Goal: Task Accomplishment & Management: Complete application form

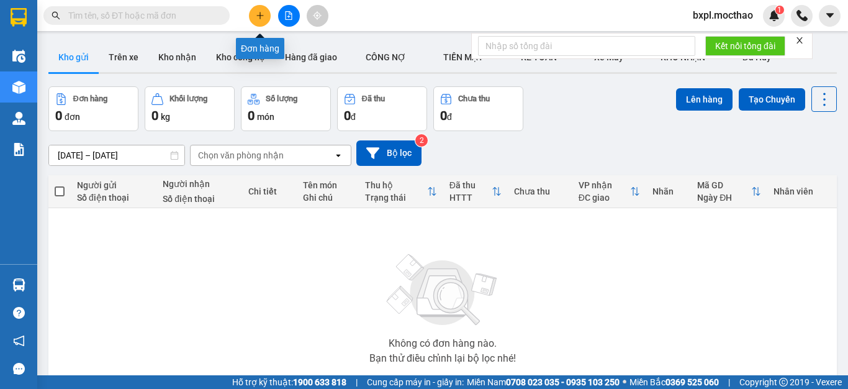
click at [258, 18] on icon "plus" at bounding box center [260, 15] width 9 height 9
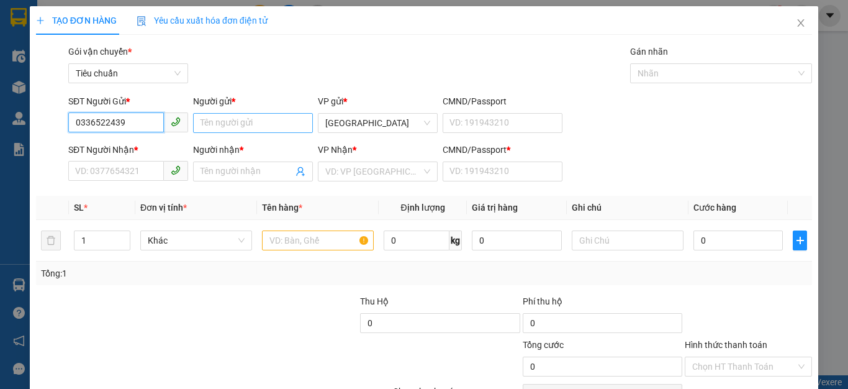
type input "0336522439"
click at [234, 125] on input "Người gửi *" at bounding box center [253, 123] width 120 height 20
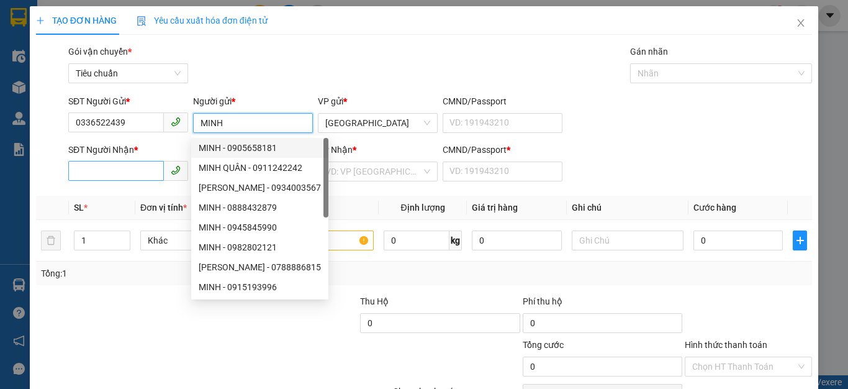
type input "MINH"
click at [78, 170] on input "SĐT Người Nhận *" at bounding box center [116, 171] width 96 height 20
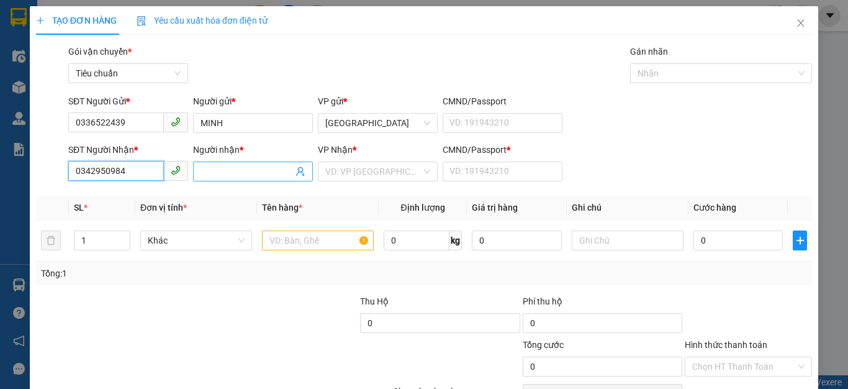
type input "0342950984"
click at [221, 172] on input "Người nhận *" at bounding box center [247, 172] width 93 height 14
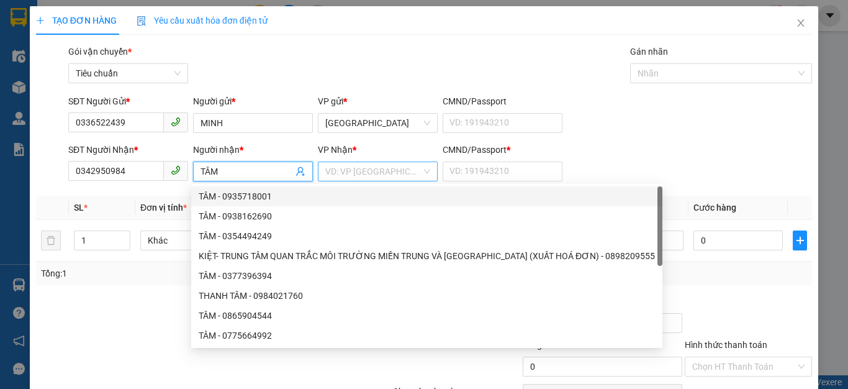
type input "TÂM"
click at [344, 174] on input "search" at bounding box center [373, 171] width 96 height 19
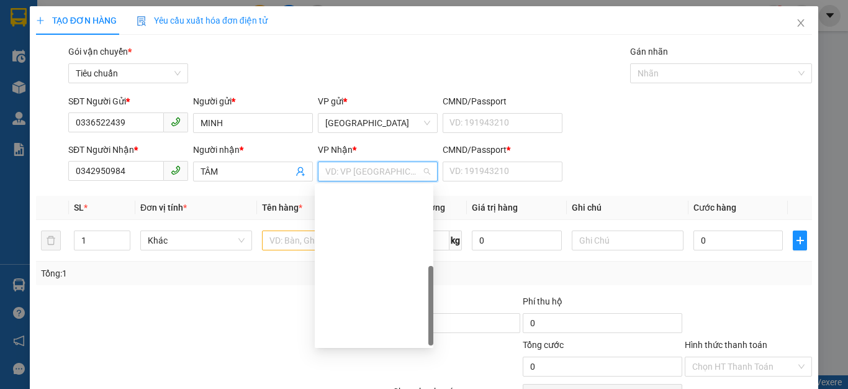
scroll to position [179, 0]
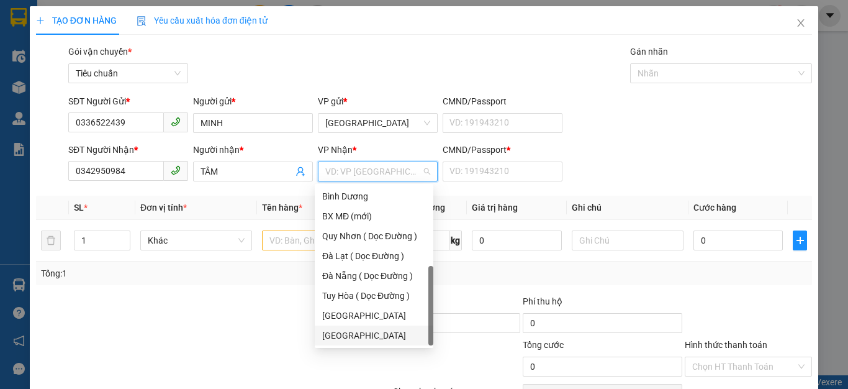
click at [335, 337] on div "Đà Lạt" at bounding box center [374, 336] width 104 height 14
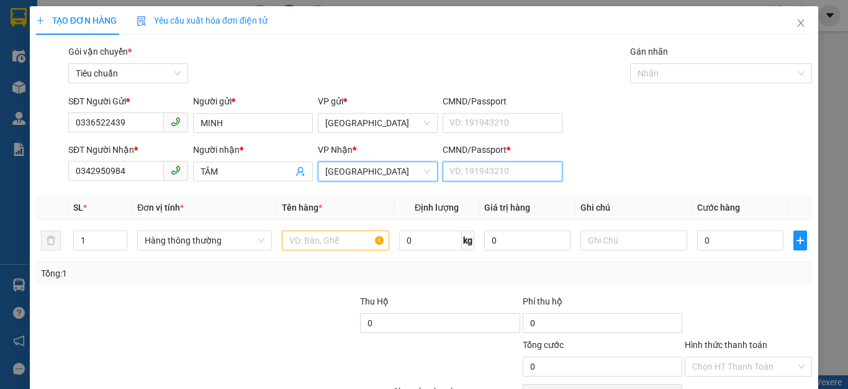
click at [469, 174] on input "CMND/Passport *" at bounding box center [503, 171] width 120 height 20
type input "1"
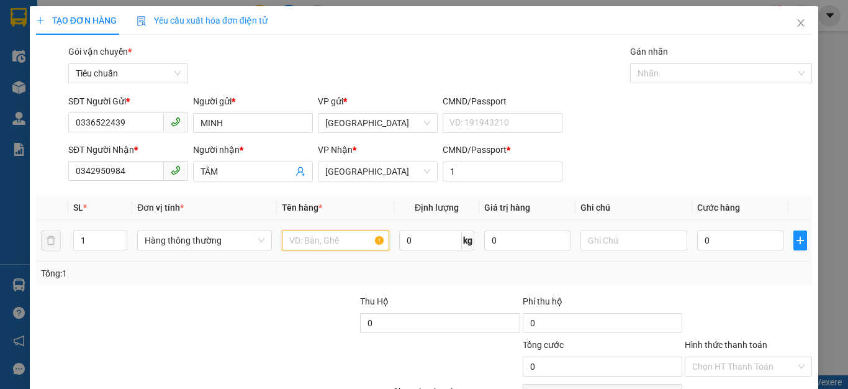
click at [301, 241] on input "text" at bounding box center [335, 240] width 107 height 20
type input "1BAO GẠO"
click at [533, 238] on input "0" at bounding box center [527, 240] width 86 height 20
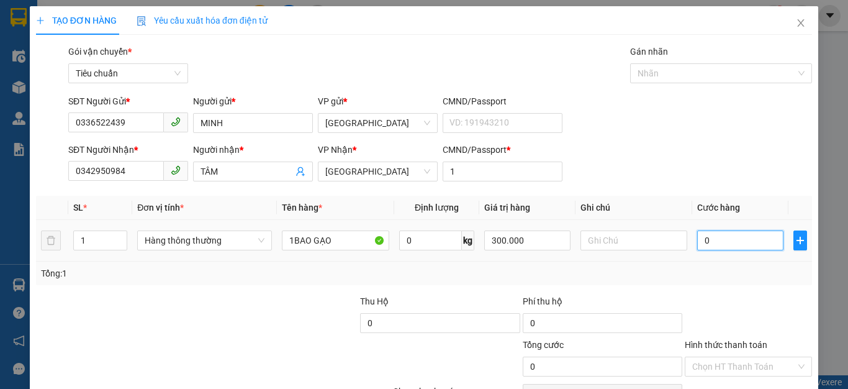
click at [721, 242] on input "0" at bounding box center [740, 240] width 86 height 20
click at [537, 237] on input "300.000" at bounding box center [527, 240] width 86 height 20
type input "400.000"
click at [724, 246] on input "0" at bounding box center [740, 240] width 86 height 20
type input "5"
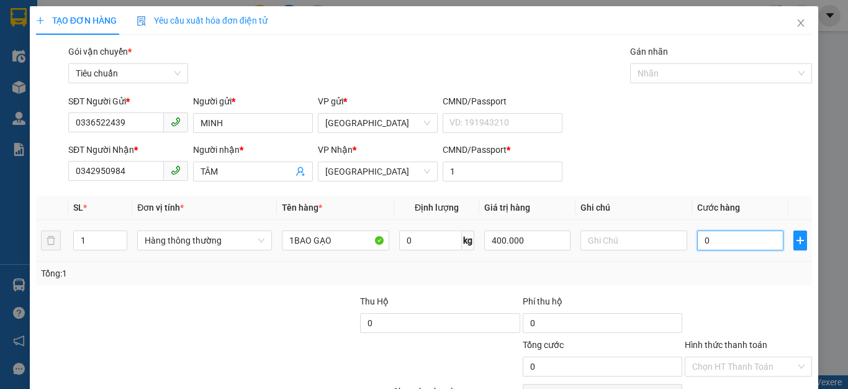
type input "5"
type input "50"
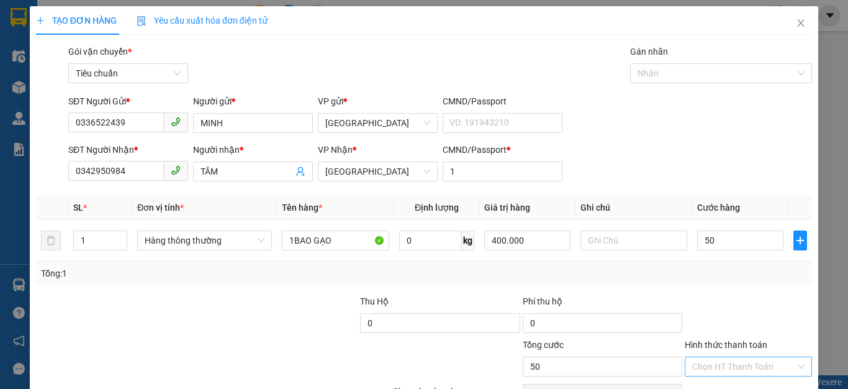
type input "50.000"
click at [732, 365] on input "Hình thức thanh toán" at bounding box center [744, 366] width 104 height 19
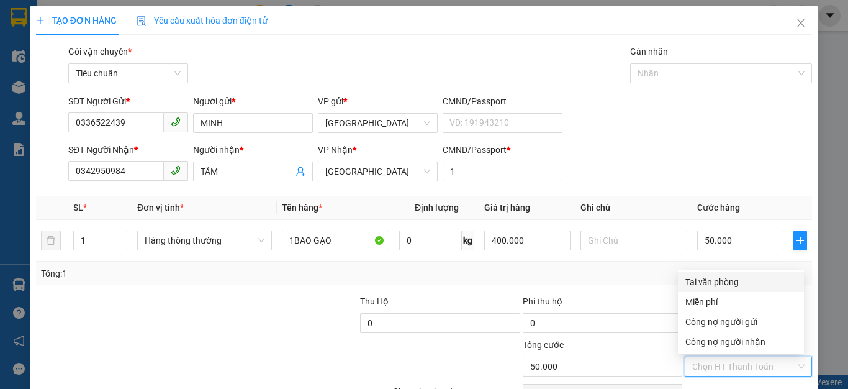
click at [699, 279] on div "Tại văn phòng" at bounding box center [741, 282] width 111 height 14
type input "0"
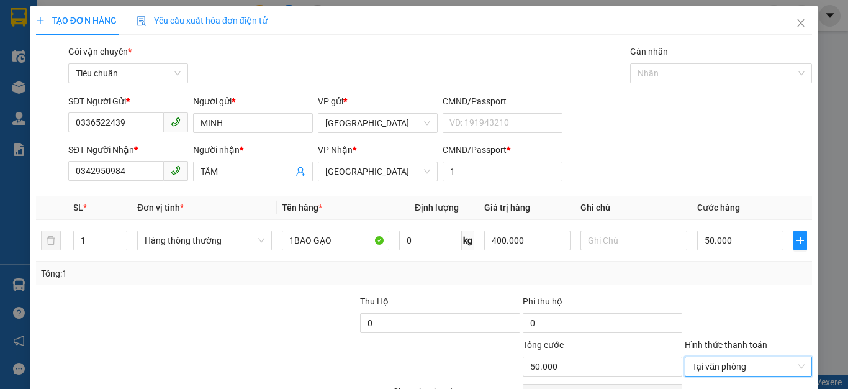
scroll to position [71, 0]
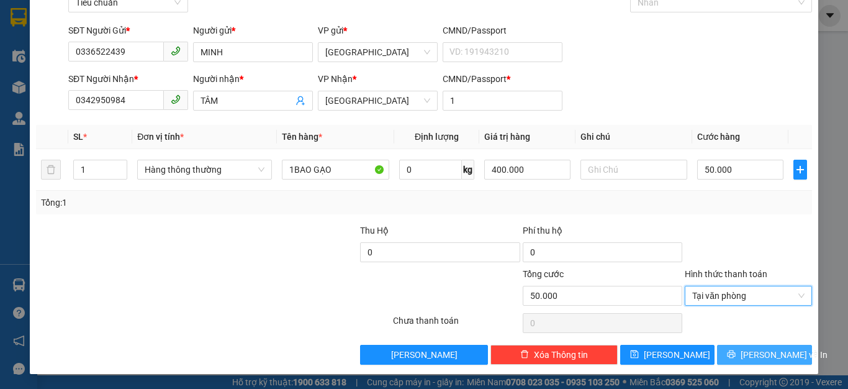
click at [731, 352] on button "Lưu và In" at bounding box center [764, 355] width 95 height 20
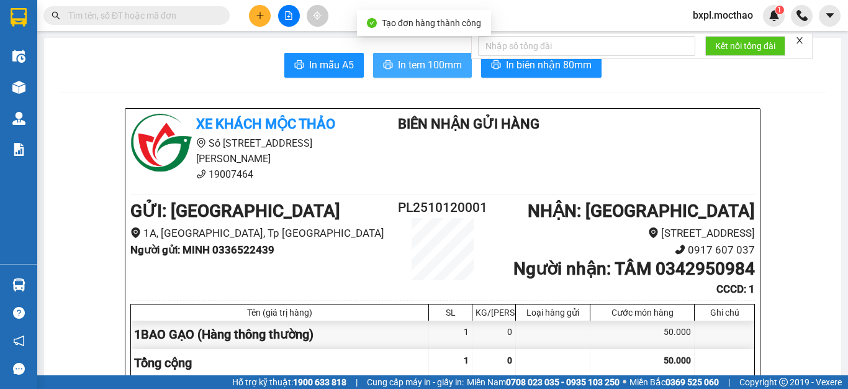
click at [415, 68] on span "In tem 100mm" at bounding box center [430, 65] width 64 height 16
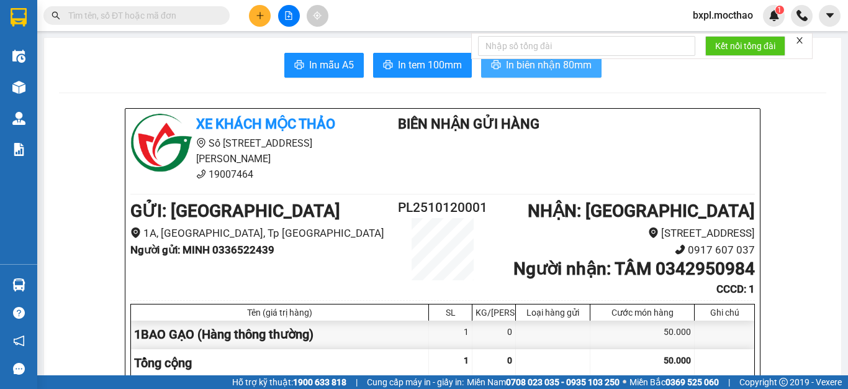
click at [549, 73] on span "In biên nhận 80mm" at bounding box center [549, 65] width 86 height 16
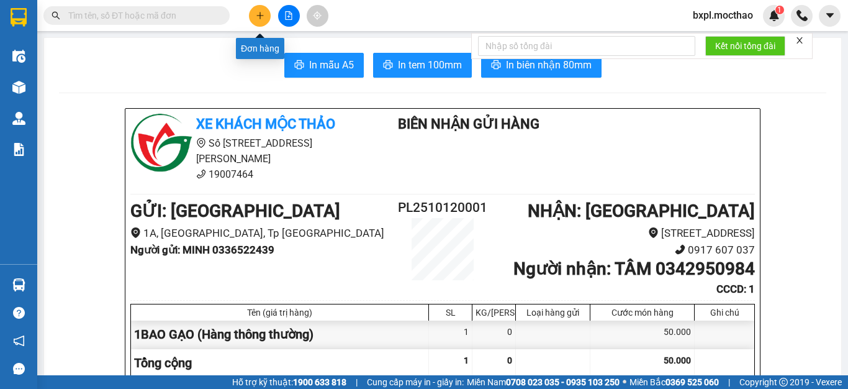
click at [260, 15] on icon "plus" at bounding box center [260, 15] width 9 height 9
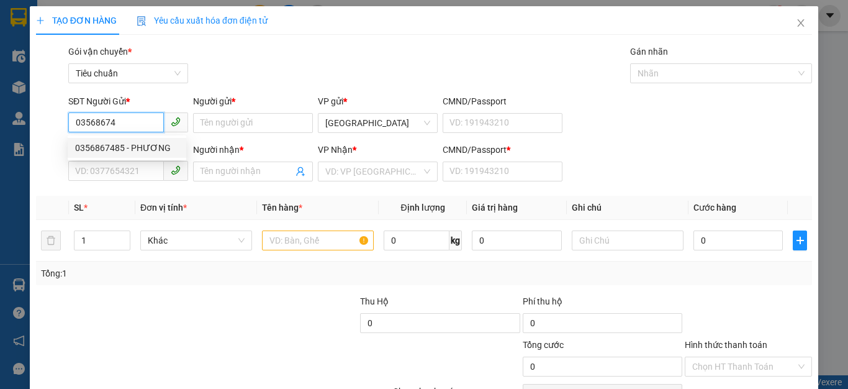
click at [98, 151] on div "0356867485 - PHƯƠNG" at bounding box center [127, 148] width 104 height 14
type input "0356867485"
type input "PHƯƠNG"
type input "0971403762"
type input "PHƯỢNG"
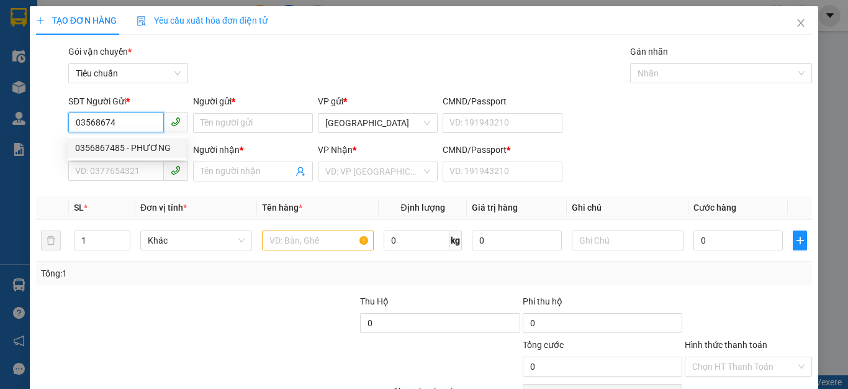
type input "0971403762"
type input "60.000"
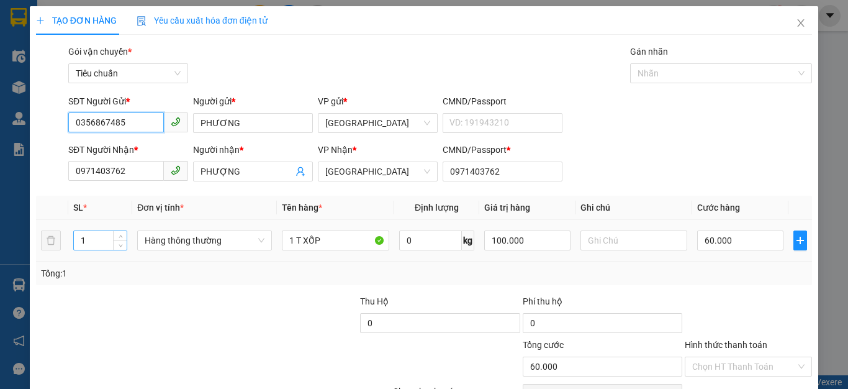
type input "0356867485"
click at [86, 240] on input "1" at bounding box center [100, 240] width 53 height 19
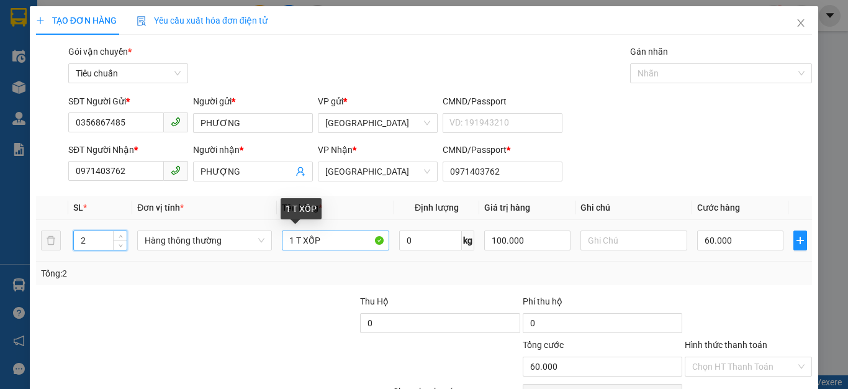
type input "2"
click at [294, 237] on input "1 T XỐP" at bounding box center [335, 240] width 107 height 20
type input "0"
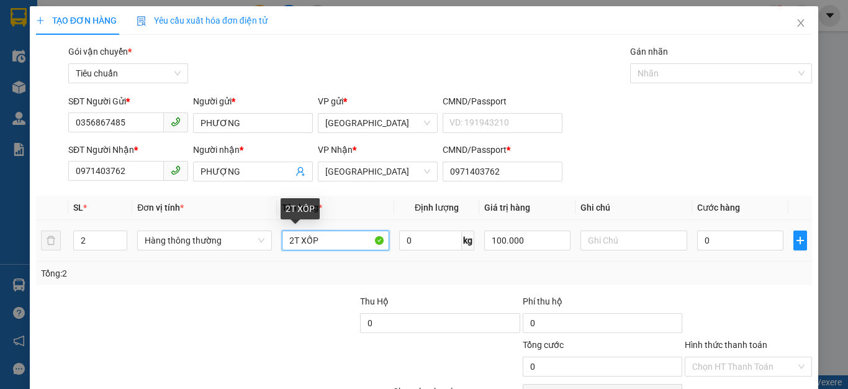
click at [325, 237] on input "2T XỐP" at bounding box center [335, 240] width 107 height 20
type input "2TX"
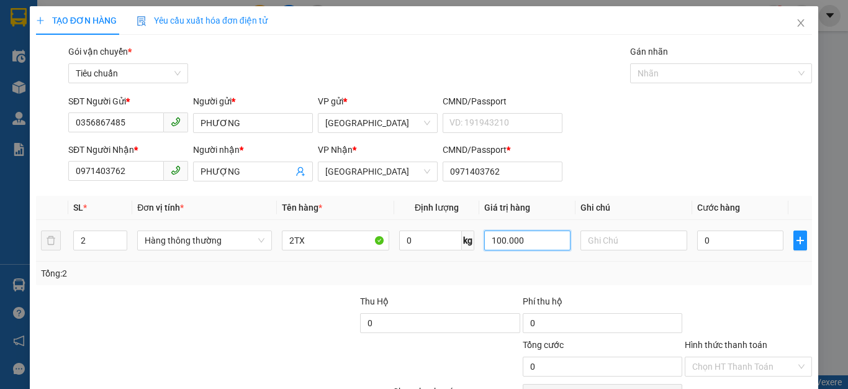
click at [530, 243] on input "100.000" at bounding box center [527, 240] width 86 height 20
type input "1.000.000"
click at [743, 233] on input "0" at bounding box center [740, 240] width 86 height 20
type input "1"
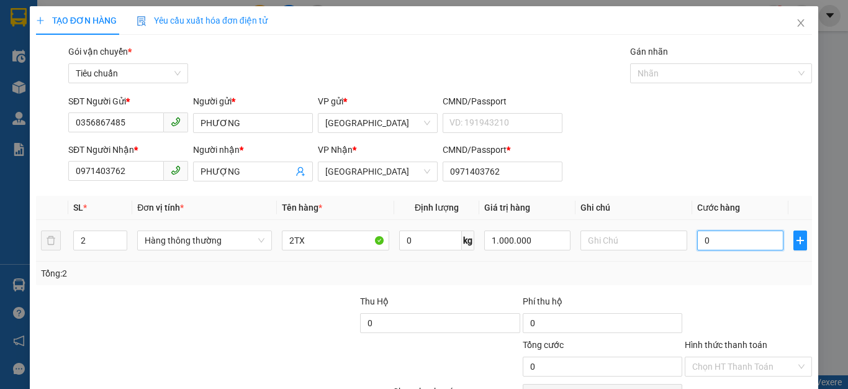
type input "1"
type input "10"
type input "100"
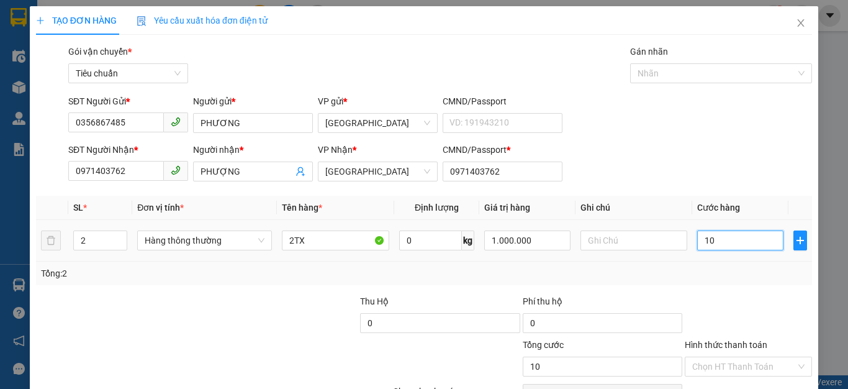
type input "100"
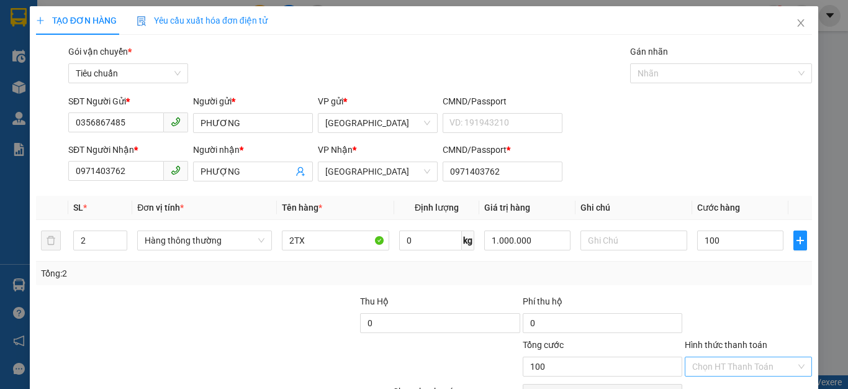
type input "100.000"
click at [741, 366] on input "Hình thức thanh toán" at bounding box center [744, 366] width 104 height 19
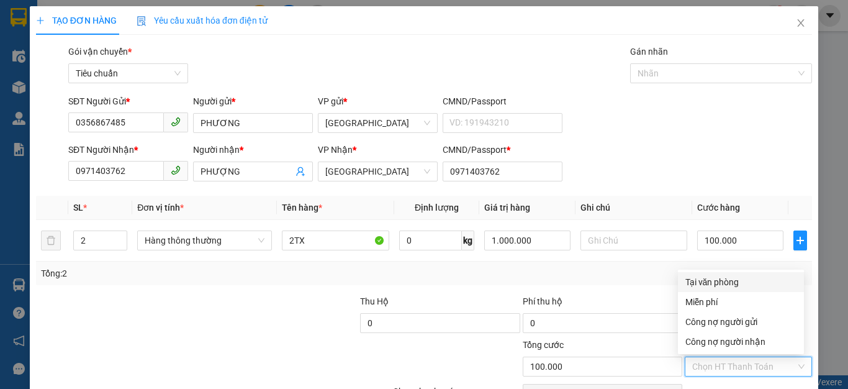
click at [720, 281] on div "Tại văn phòng" at bounding box center [741, 282] width 111 height 14
type input "0"
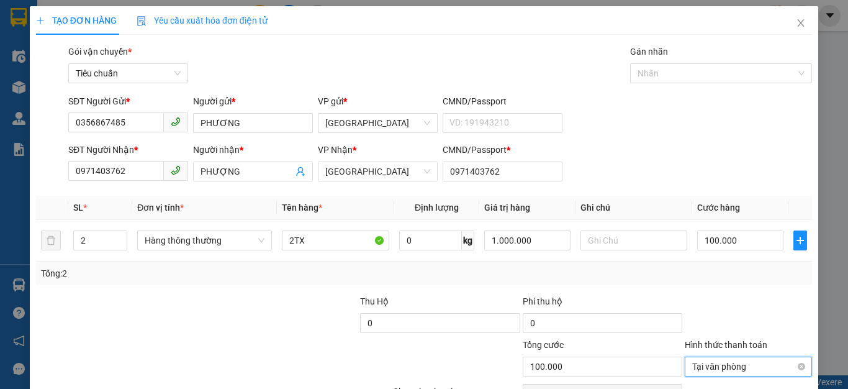
scroll to position [71, 0]
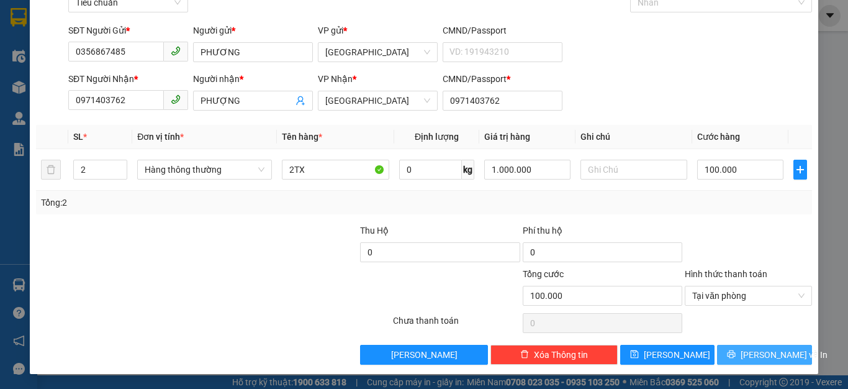
click at [749, 356] on span "Lưu và In" at bounding box center [784, 355] width 87 height 14
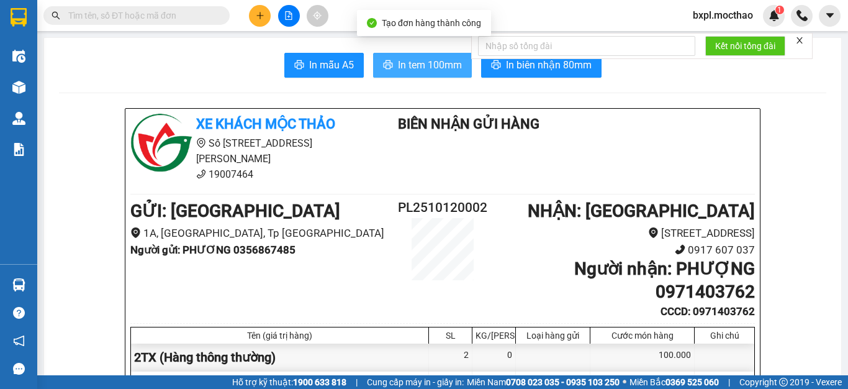
click at [411, 57] on span "In tem 100mm" at bounding box center [430, 65] width 64 height 16
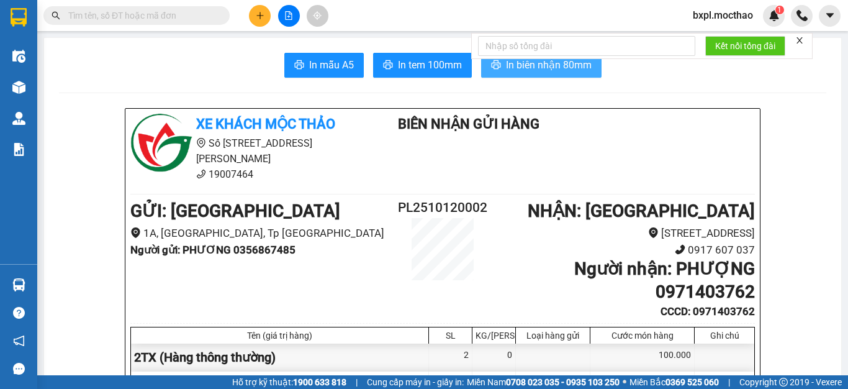
click at [545, 68] on span "In biên nhận 80mm" at bounding box center [549, 65] width 86 height 16
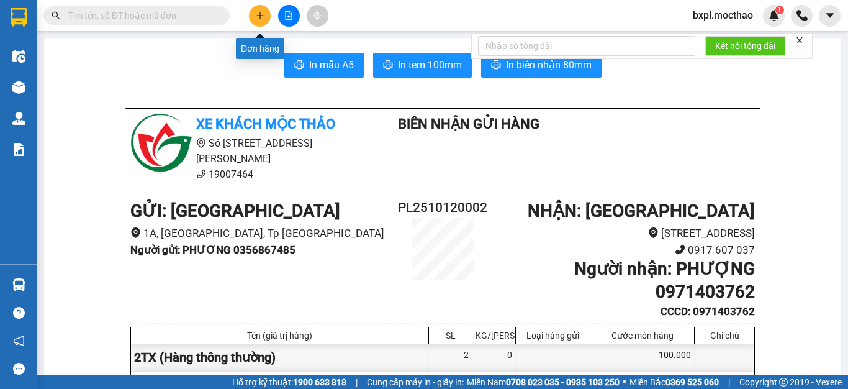
click at [256, 14] on icon "plus" at bounding box center [260, 15] width 9 height 9
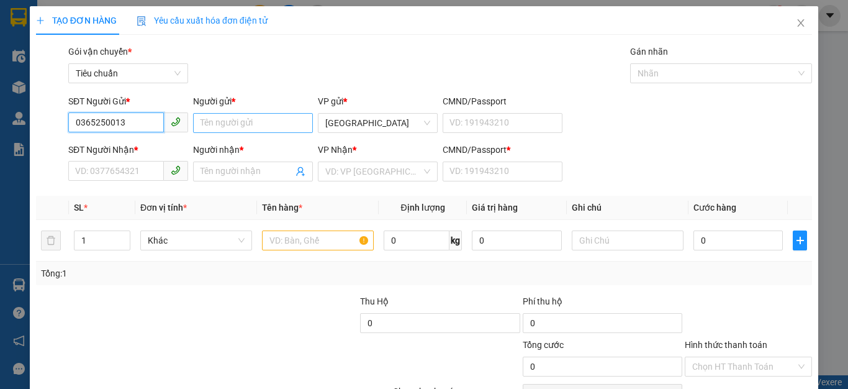
type input "0365250013"
click at [223, 125] on input "Người gửi *" at bounding box center [253, 123] width 120 height 20
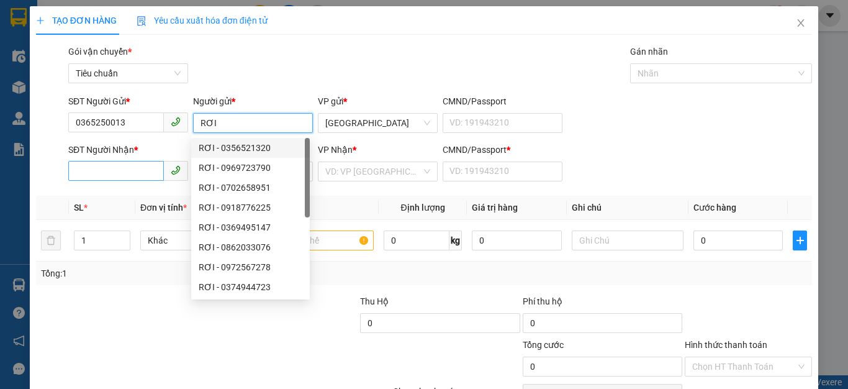
type input "RƠI"
click at [99, 175] on input "SĐT Người Nhận *" at bounding box center [116, 171] width 96 height 20
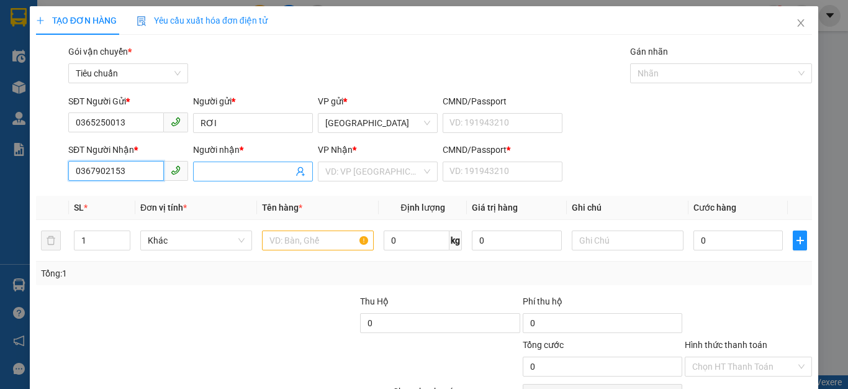
type input "0367902153"
click at [243, 173] on input "Người nhận *" at bounding box center [247, 172] width 93 height 14
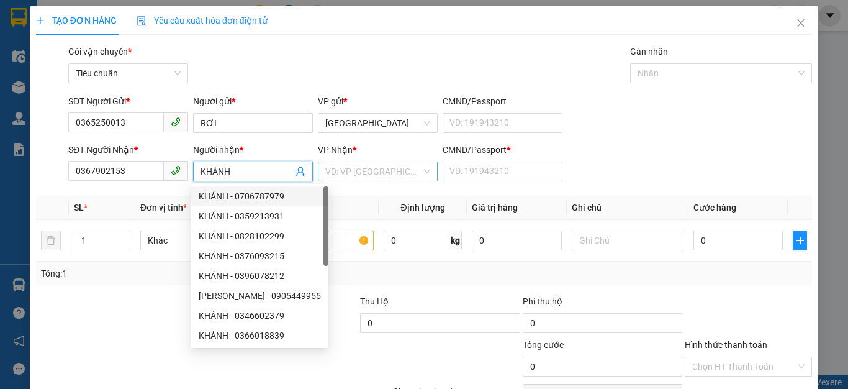
type input "KHÁNH"
click at [338, 175] on input "search" at bounding box center [373, 171] width 96 height 19
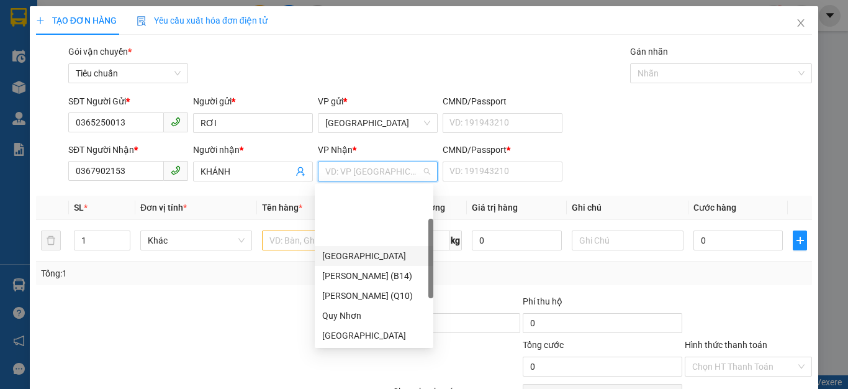
scroll to position [174, 0]
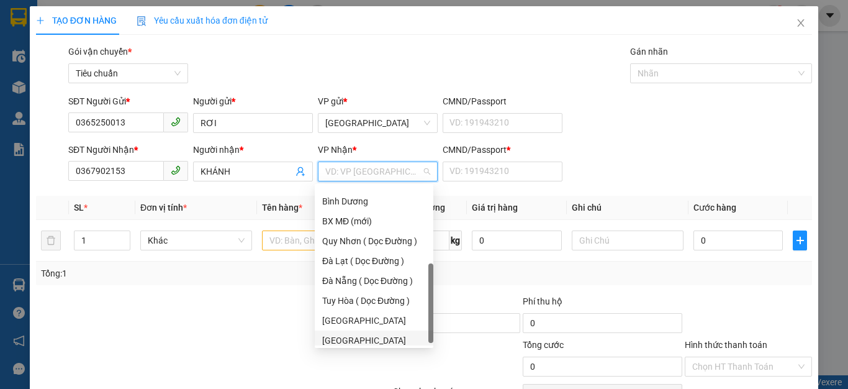
click at [347, 342] on div "Đà Lạt" at bounding box center [374, 340] width 104 height 14
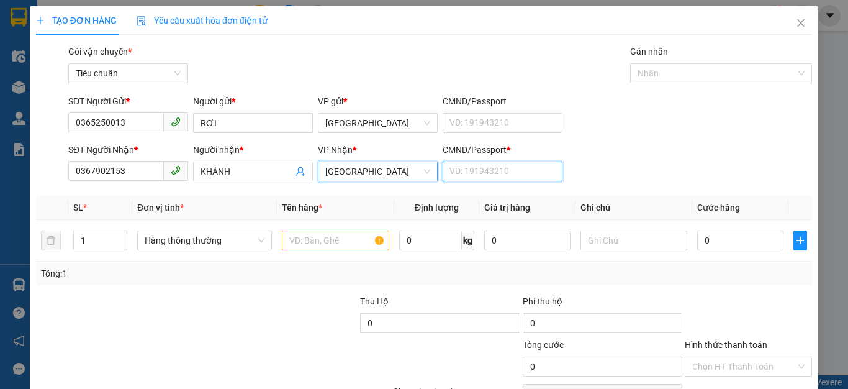
click at [472, 174] on input "CMND/Passport *" at bounding box center [503, 171] width 120 height 20
type input "1"
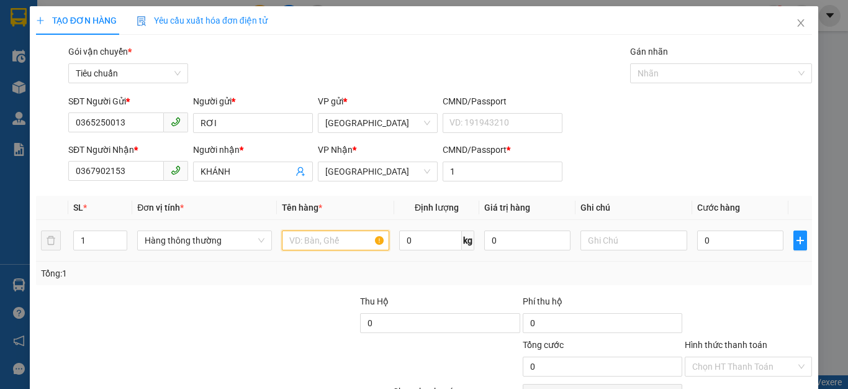
click at [311, 237] on input "text" at bounding box center [335, 240] width 107 height 20
type input "1 GÓI ĐEN"
click at [501, 246] on input "0" at bounding box center [527, 240] width 86 height 20
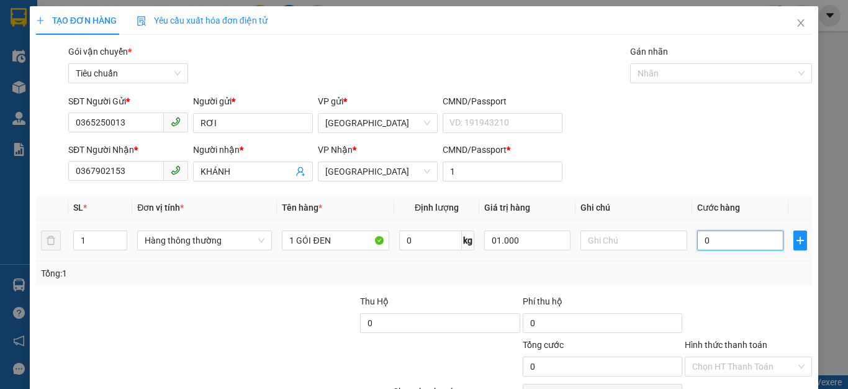
type input "1.000.000"
click at [709, 242] on input "0" at bounding box center [740, 240] width 86 height 20
type input "3"
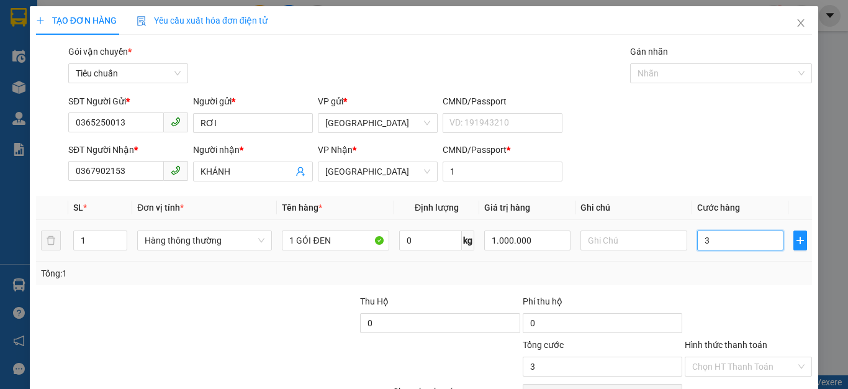
type input "30"
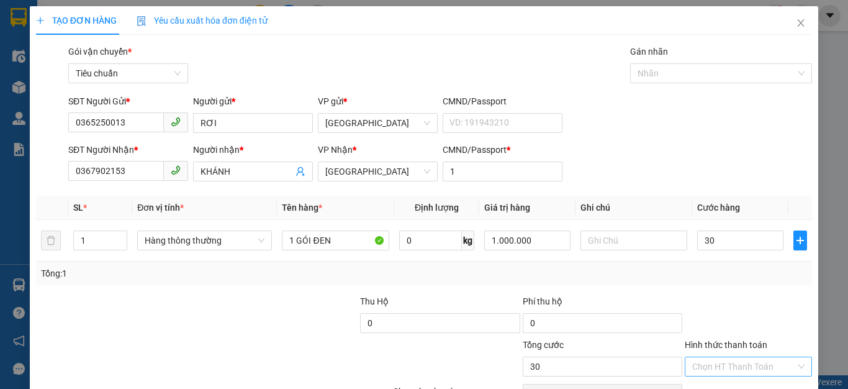
type input "30.000"
click at [730, 362] on input "Hình thức thanh toán" at bounding box center [744, 366] width 104 height 19
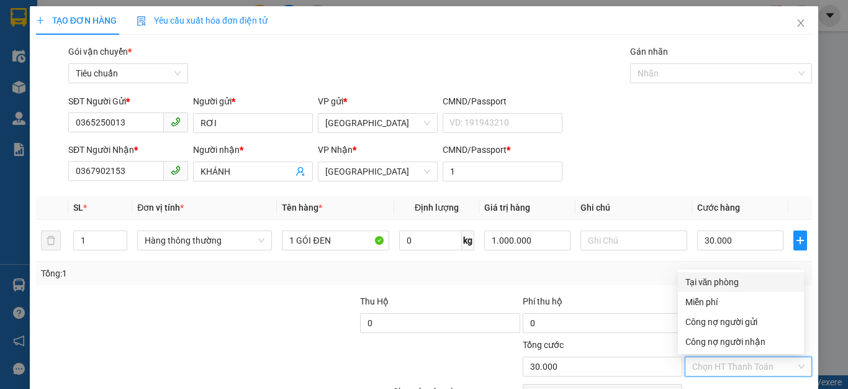
click at [712, 280] on div "Tại văn phòng" at bounding box center [741, 282] width 111 height 14
type input "0"
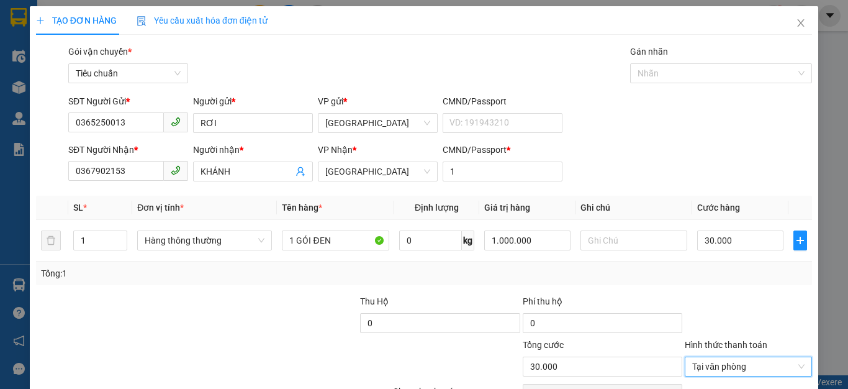
scroll to position [71, 0]
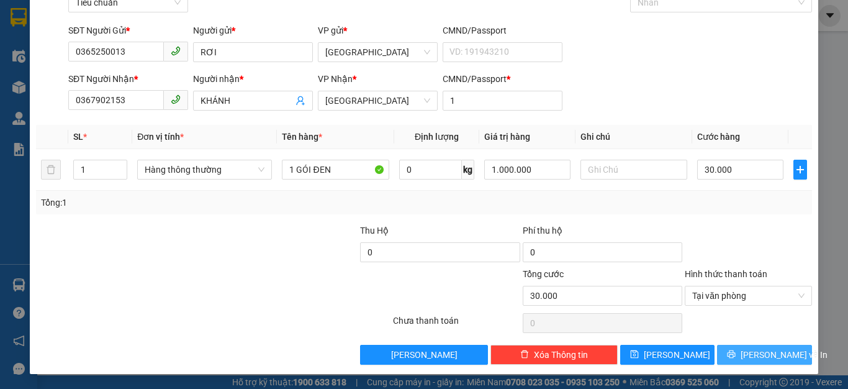
click at [742, 356] on button "Lưu và In" at bounding box center [764, 355] width 95 height 20
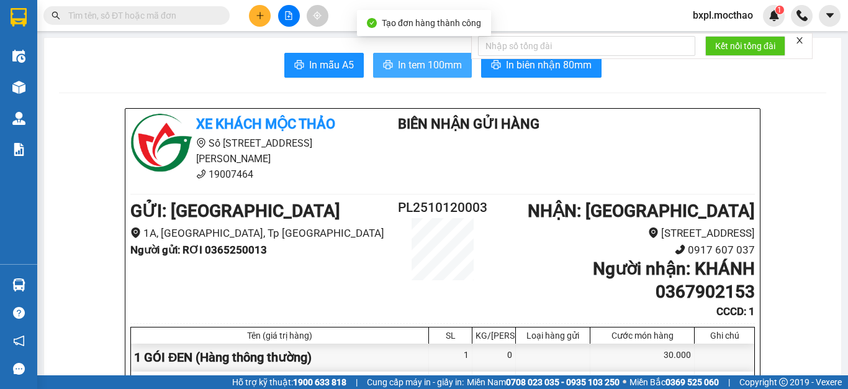
click at [401, 60] on span "In tem 100mm" at bounding box center [430, 65] width 64 height 16
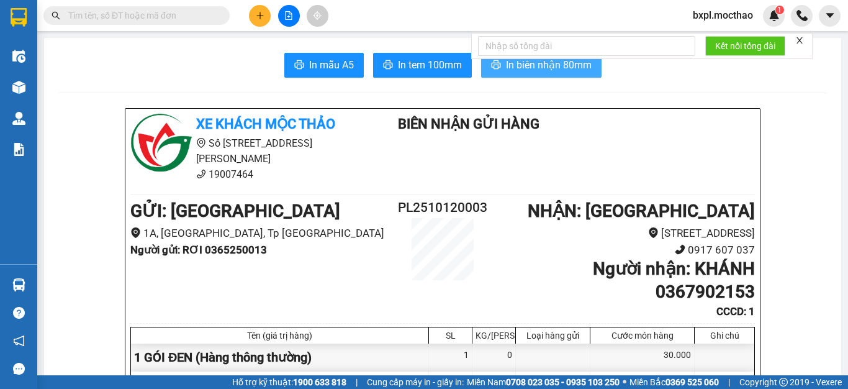
click at [558, 66] on span "In biên nhận 80mm" at bounding box center [549, 65] width 86 height 16
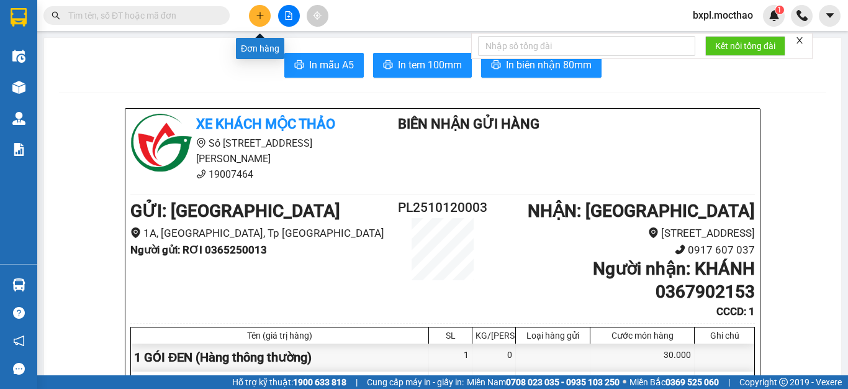
click at [261, 17] on icon "plus" at bounding box center [260, 15] width 9 height 9
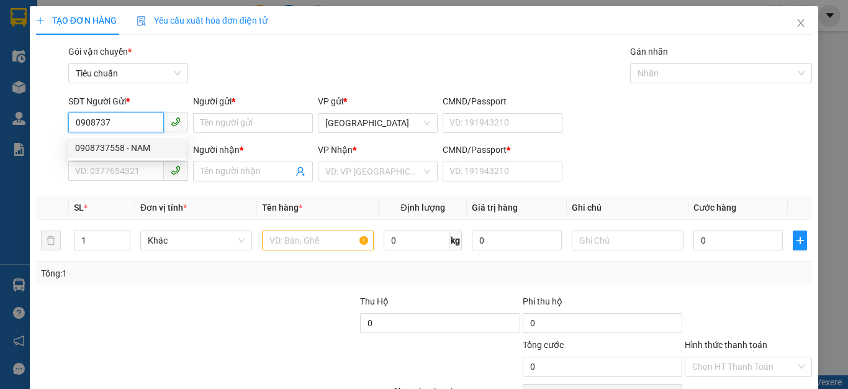
click at [103, 145] on div "0908737558 - NAM" at bounding box center [127, 148] width 104 height 14
type input "0908737558"
type input "NAM"
type input "0373230380"
type input "C SỚT"
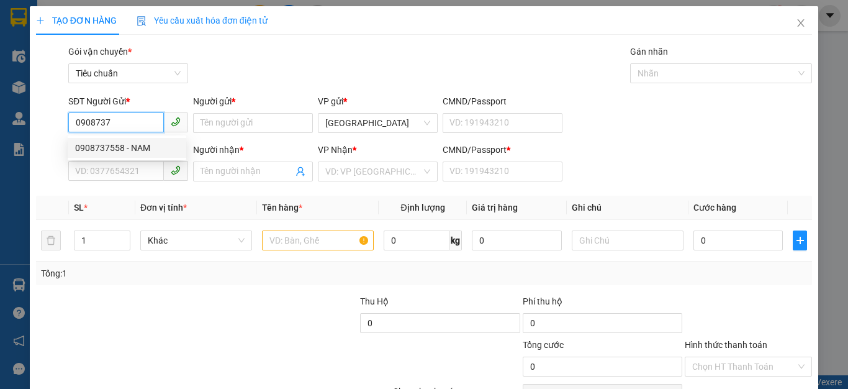
type input "0373230380"
type input "30.000"
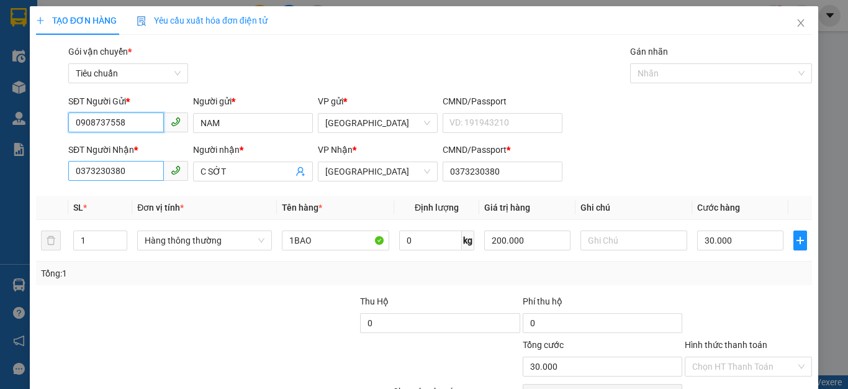
type input "0908737558"
click at [147, 168] on input "0373230380" at bounding box center [116, 171] width 96 height 20
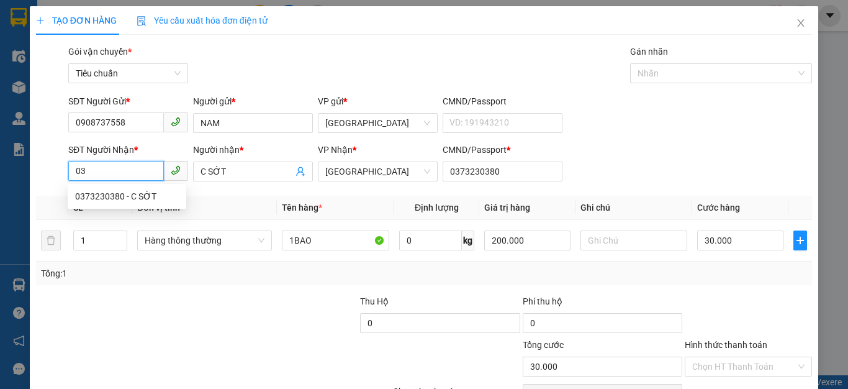
type input "0"
click at [109, 212] on div "0989172009 - ĐÀN" at bounding box center [127, 216] width 104 height 14
type input "0989172009"
type input "ĐÀN"
type input "0989172009"
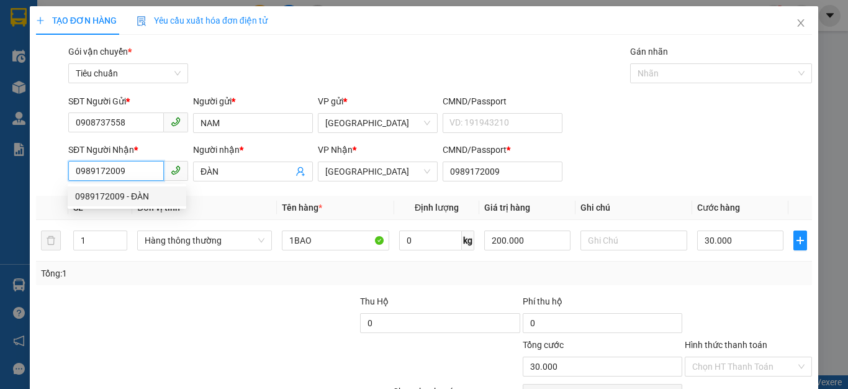
type input "70.000"
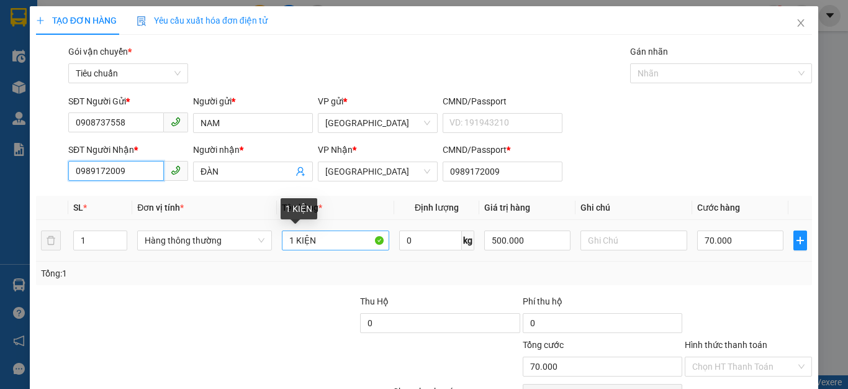
type input "0989172009"
click at [332, 243] on input "1 KIỆN" at bounding box center [335, 240] width 107 height 20
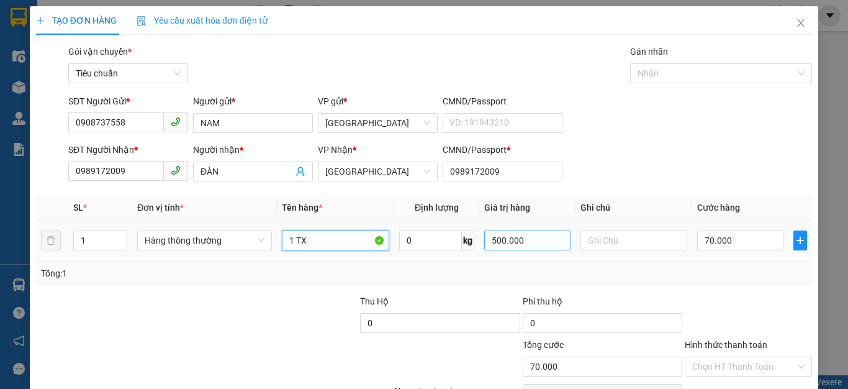
type input "1 TX"
click at [535, 246] on input "500.000" at bounding box center [527, 240] width 86 height 20
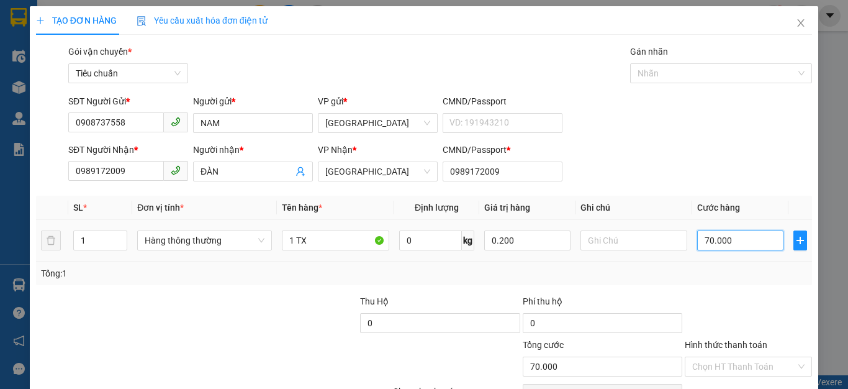
type input "200.000"
click at [737, 242] on input "70.000" at bounding box center [740, 240] width 86 height 20
type input "04"
type input "4"
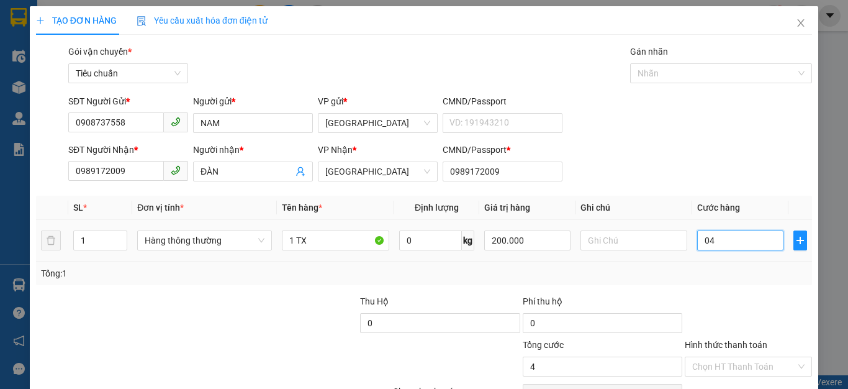
type input "40"
type input "040"
type input "40.000"
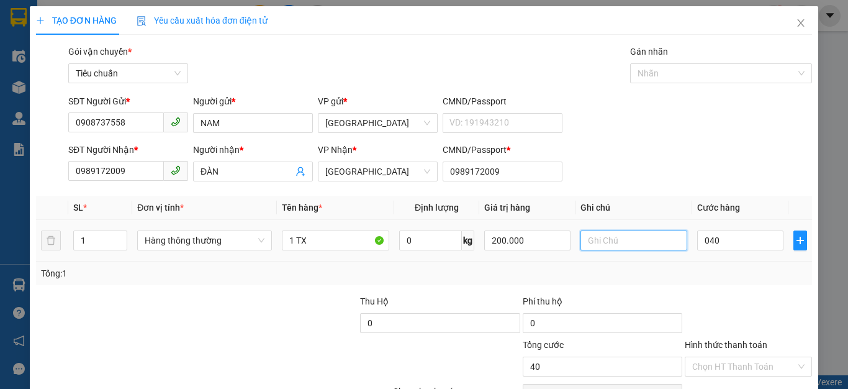
type input "40.000"
click at [601, 240] on input "text" at bounding box center [634, 240] width 107 height 20
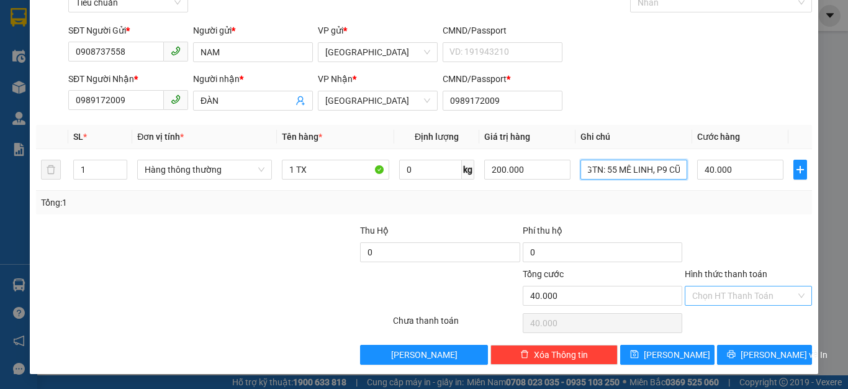
type input "GTN: 55 MÊ LINH, P9 CŨ"
click at [715, 296] on input "Hình thức thanh toán" at bounding box center [744, 295] width 104 height 19
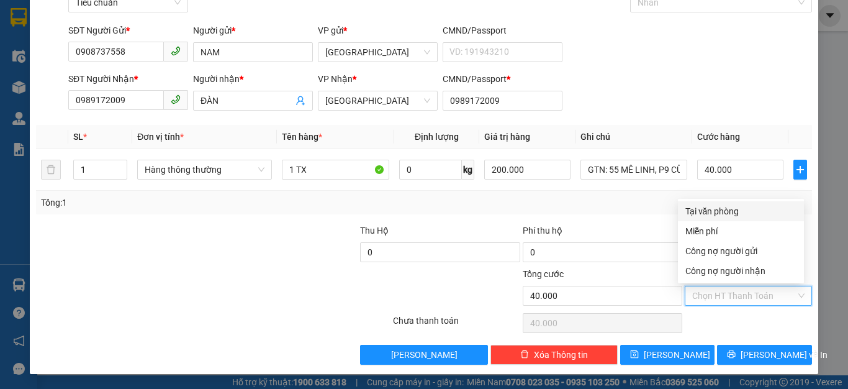
click at [707, 210] on div "Tại văn phòng" at bounding box center [741, 211] width 111 height 14
type input "0"
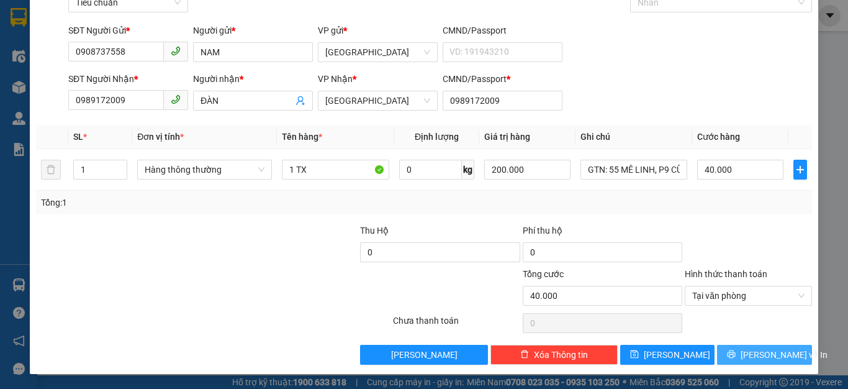
click at [763, 352] on span "Lưu và In" at bounding box center [784, 355] width 87 height 14
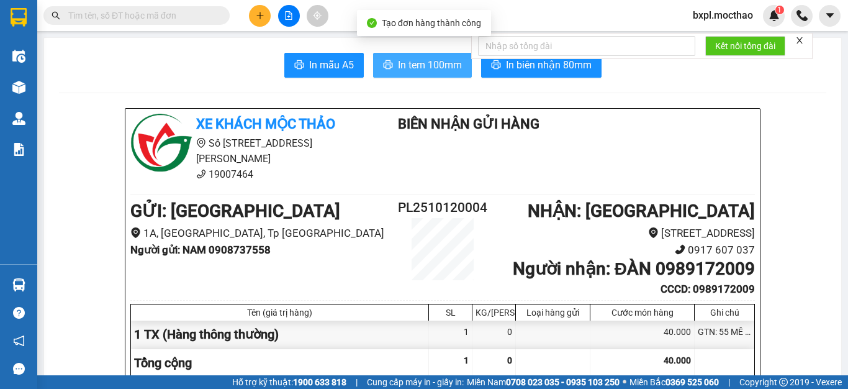
click at [427, 65] on span "In tem 100mm" at bounding box center [430, 65] width 64 height 16
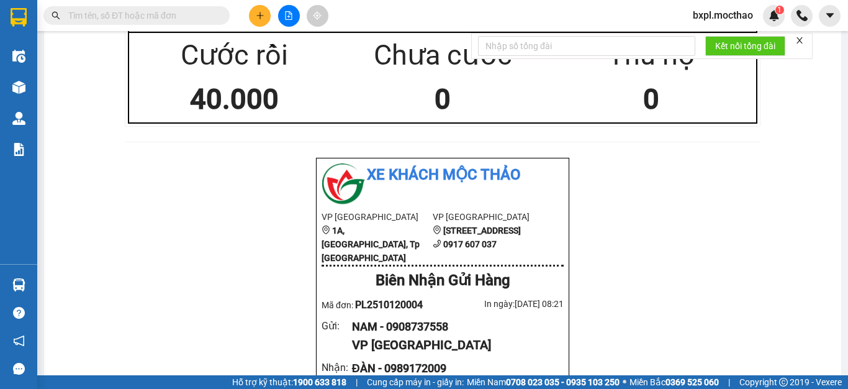
scroll to position [622, 0]
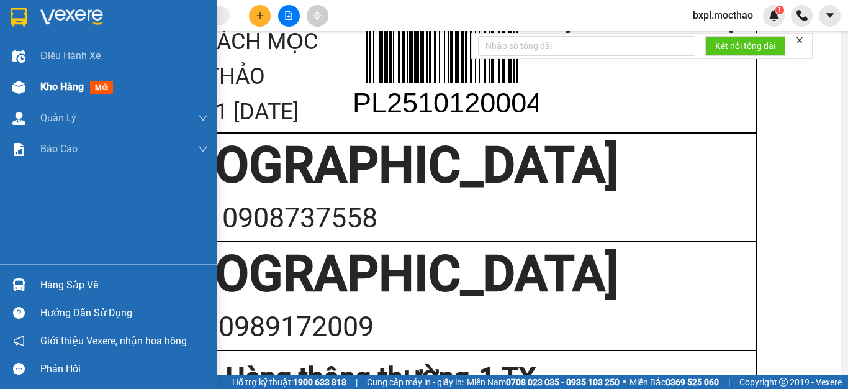
click at [15, 84] on img at bounding box center [18, 87] width 13 height 13
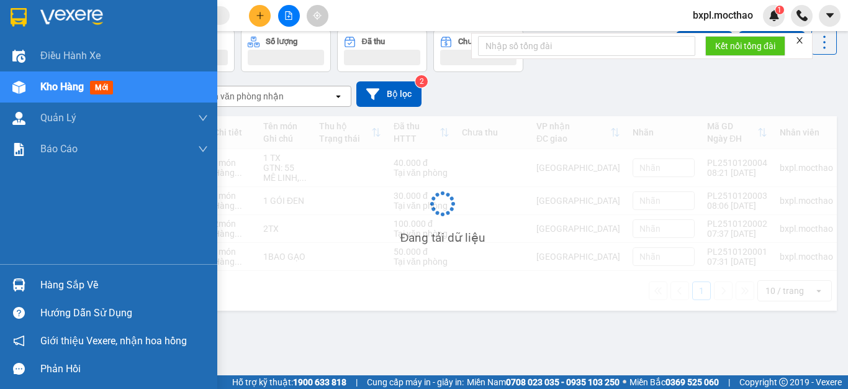
scroll to position [57, 0]
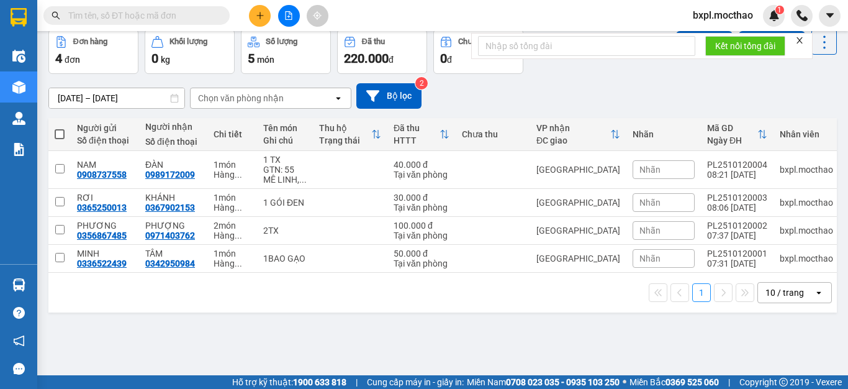
click at [57, 134] on span at bounding box center [60, 134] width 10 height 10
click at [60, 128] on input "checkbox" at bounding box center [60, 128] width 0 height 0
checkbox input "true"
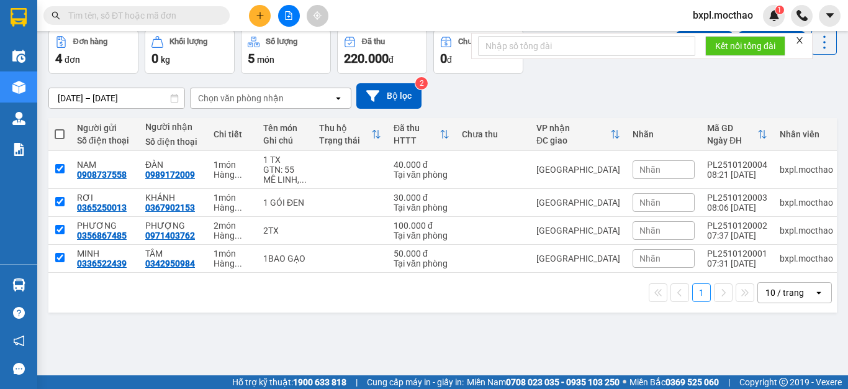
checkbox input "true"
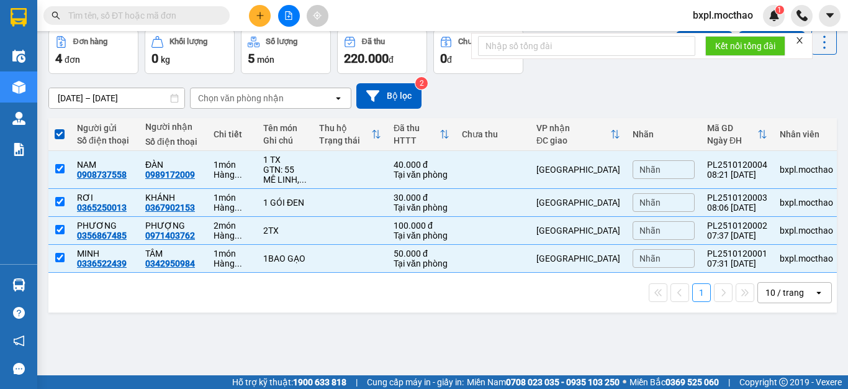
click at [803, 43] on icon "close" at bounding box center [800, 40] width 6 height 6
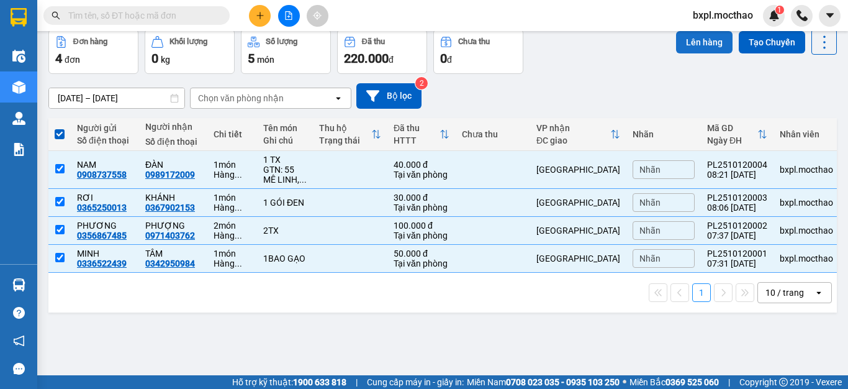
click at [696, 43] on button "Lên hàng" at bounding box center [704, 42] width 57 height 22
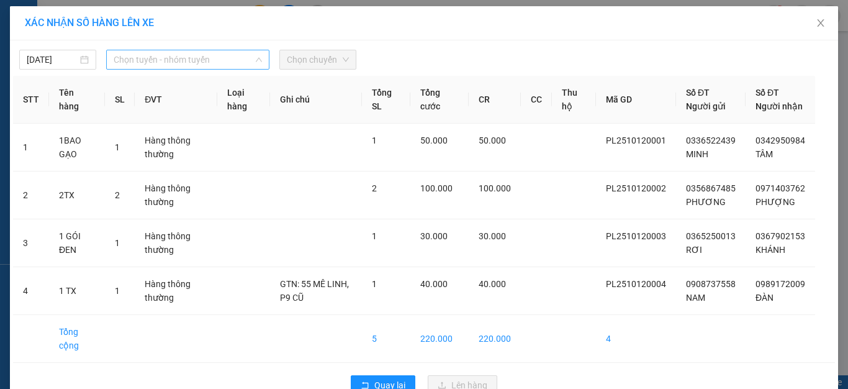
click at [158, 58] on span "Chọn tuyến - nhóm tuyến" at bounding box center [188, 59] width 148 height 19
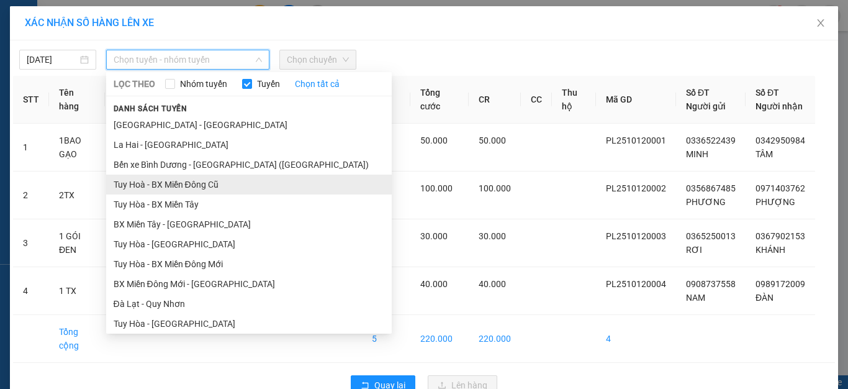
scroll to position [204, 0]
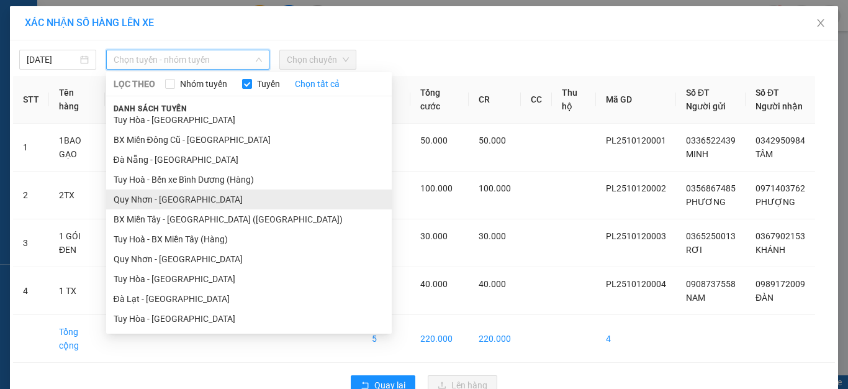
click at [124, 197] on li "Quy Nhơn - Đà Lạt" at bounding box center [249, 199] width 286 height 20
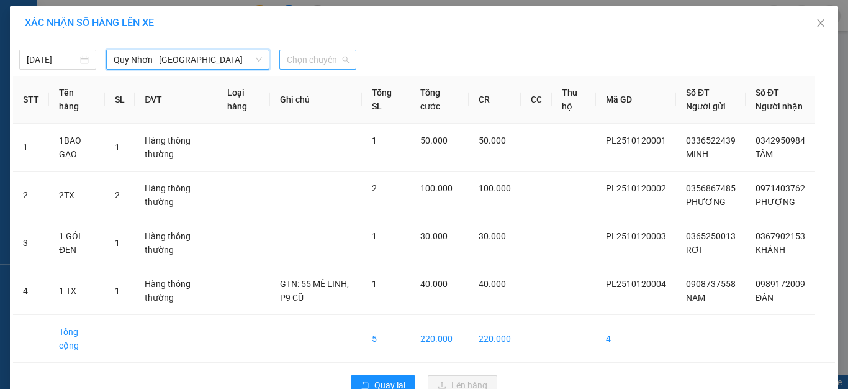
click at [315, 60] on span "Chọn chuyến" at bounding box center [318, 59] width 62 height 19
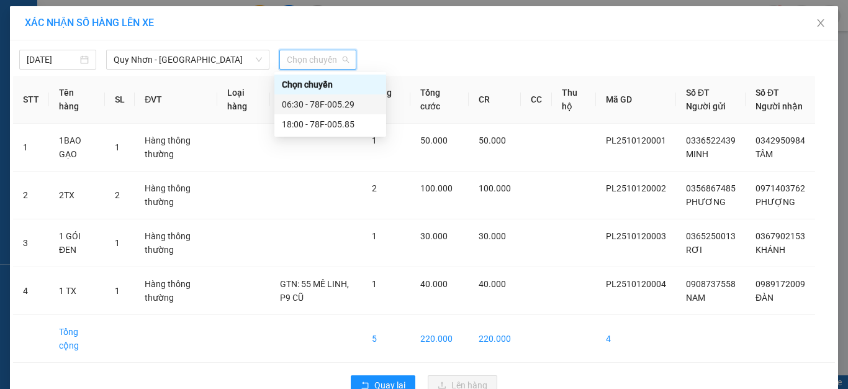
click at [323, 102] on div "06:30 - 78F-005.29" at bounding box center [330, 105] width 97 height 14
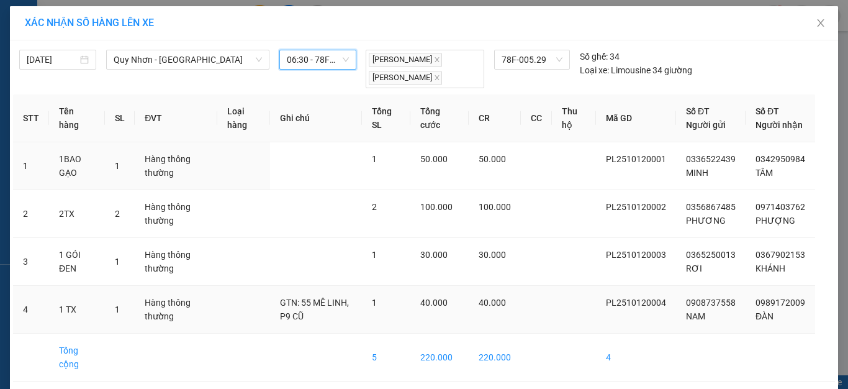
scroll to position [52, 0]
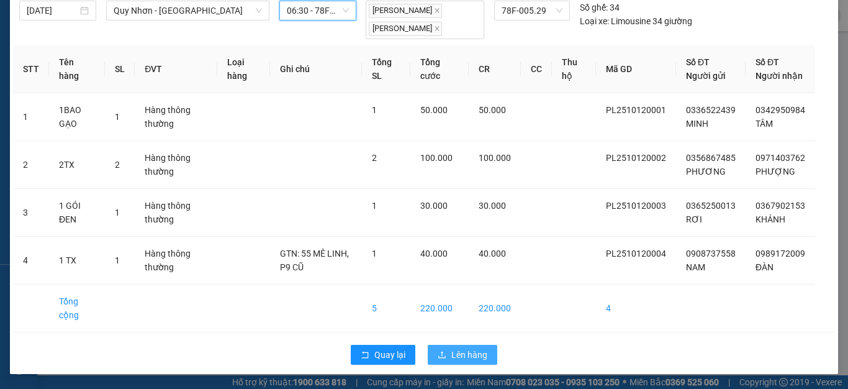
click at [462, 354] on span "Lên hàng" at bounding box center [469, 355] width 36 height 14
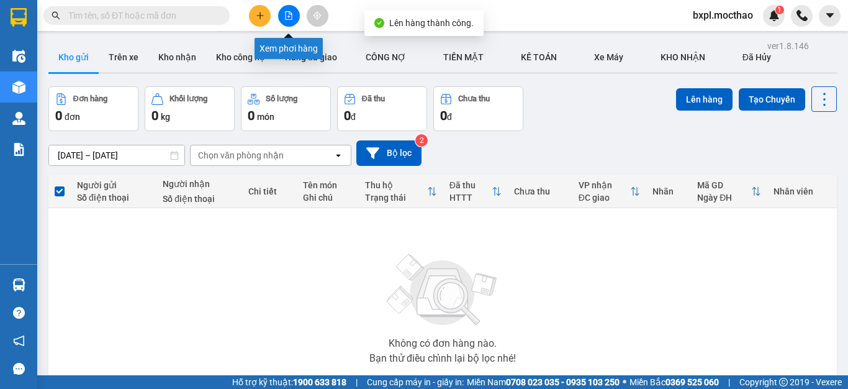
click at [289, 12] on icon "file-add" at bounding box center [289, 15] width 7 height 9
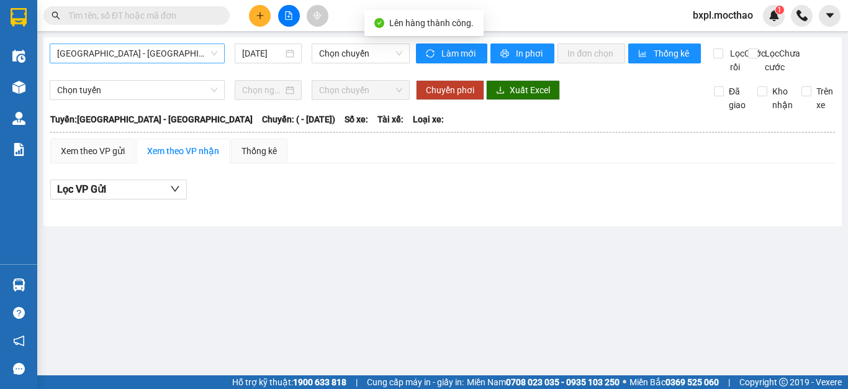
click at [153, 53] on span "Sài Gòn - Tuy Hòa" at bounding box center [137, 53] width 160 height 19
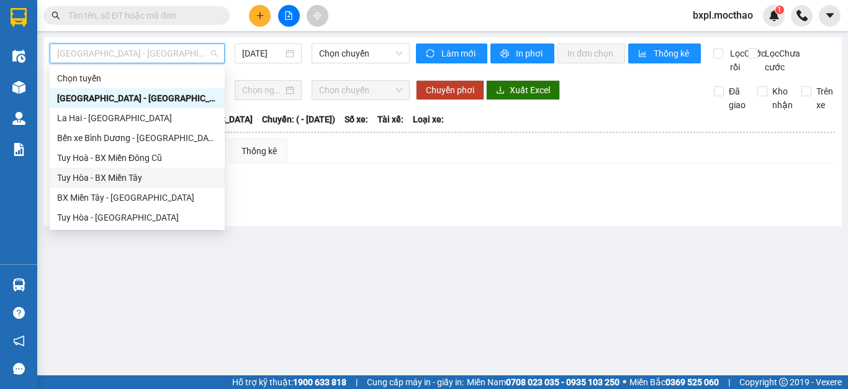
scroll to position [248, 0]
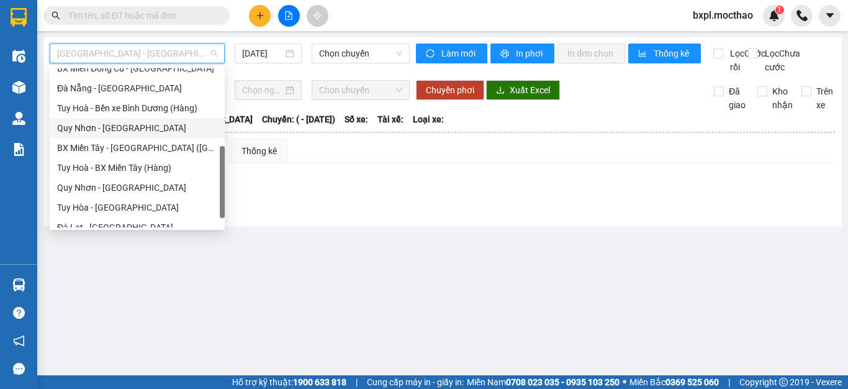
click at [78, 124] on div "Quy Nhơn - Đà Lạt" at bounding box center [137, 128] width 160 height 14
type input "12/10/2025"
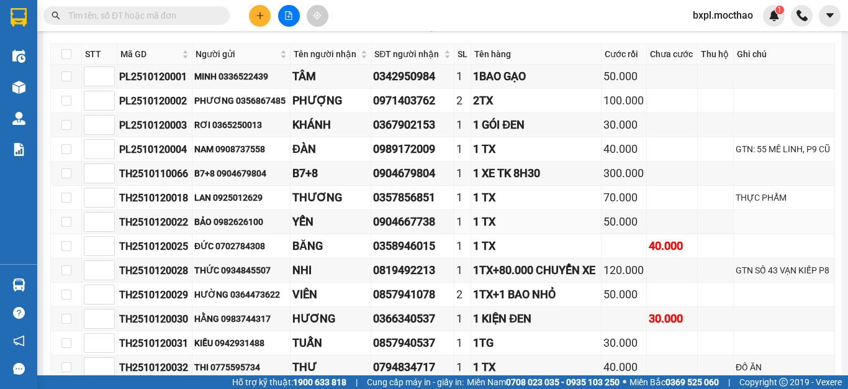
scroll to position [92, 0]
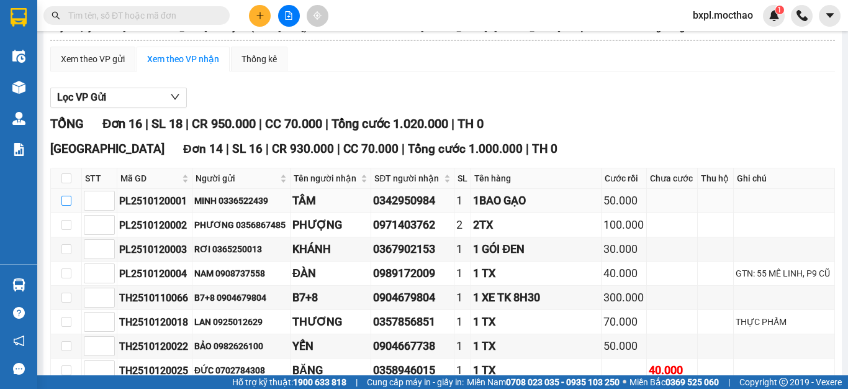
click at [63, 206] on input "checkbox" at bounding box center [66, 201] width 10 height 10
checkbox input "true"
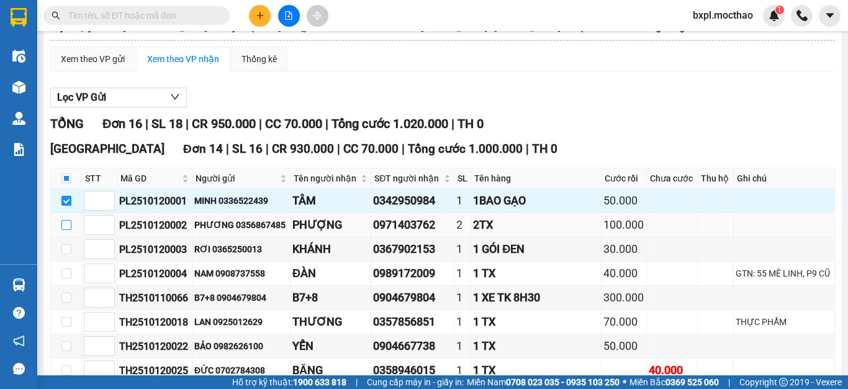
click at [66, 230] on input "checkbox" at bounding box center [66, 225] width 10 height 10
checkbox input "true"
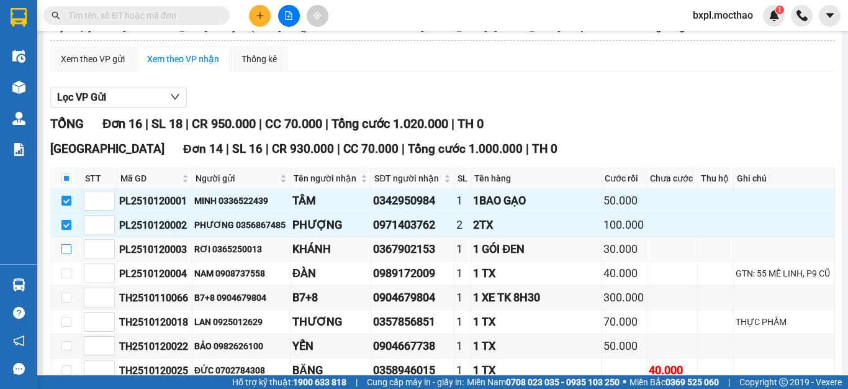
click at [69, 254] on input "checkbox" at bounding box center [66, 249] width 10 height 10
checkbox input "true"
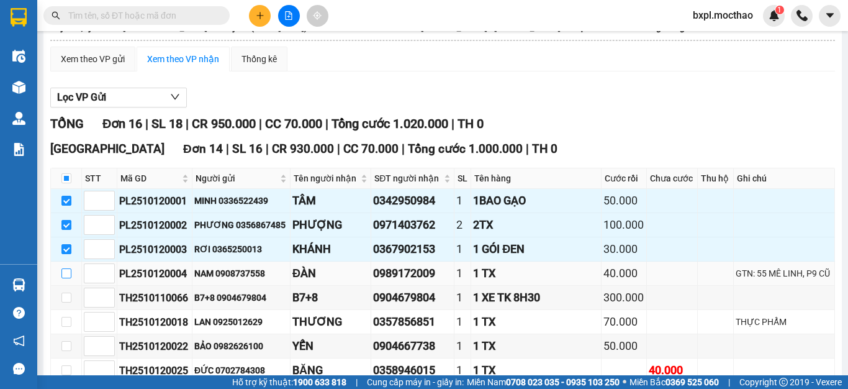
click at [67, 278] on input "checkbox" at bounding box center [66, 273] width 10 height 10
checkbox input "true"
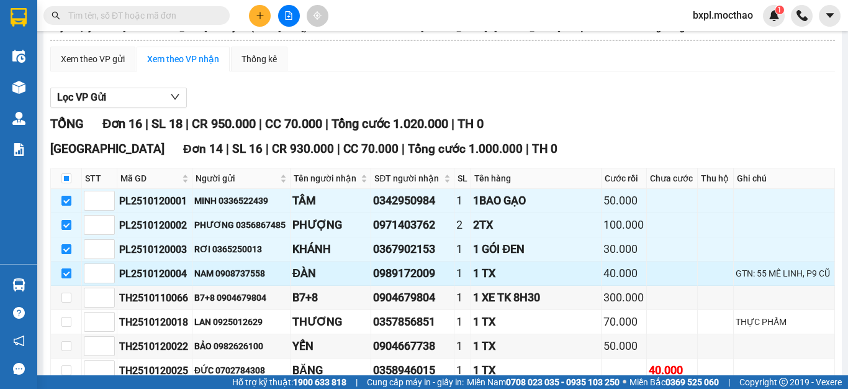
scroll to position [0, 0]
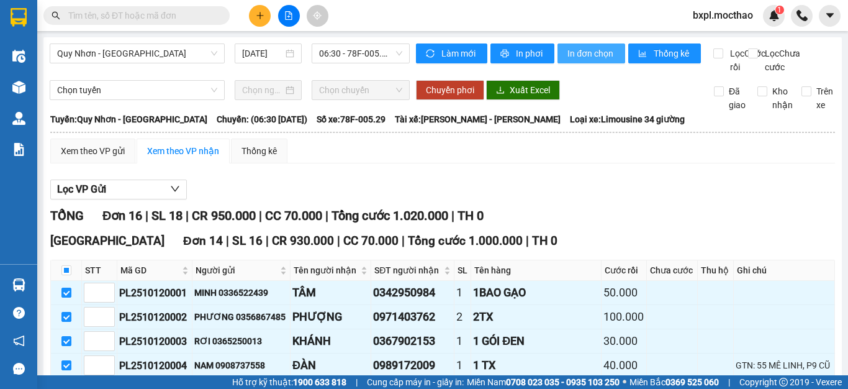
click at [589, 53] on span "In đơn chọn" at bounding box center [592, 54] width 48 height 14
click at [589, 54] on span "In đơn chọn" at bounding box center [592, 54] width 48 height 14
